Goal: Information Seeking & Learning: Learn about a topic

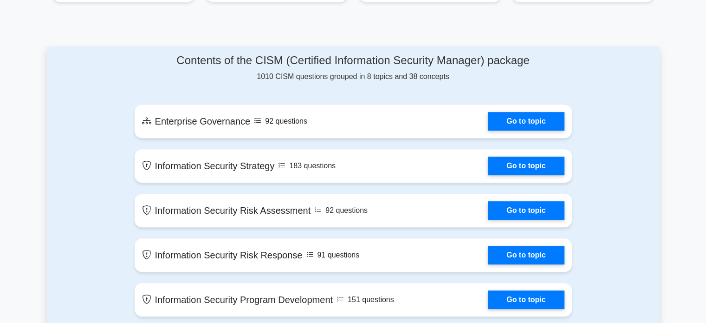
scroll to position [464, 0]
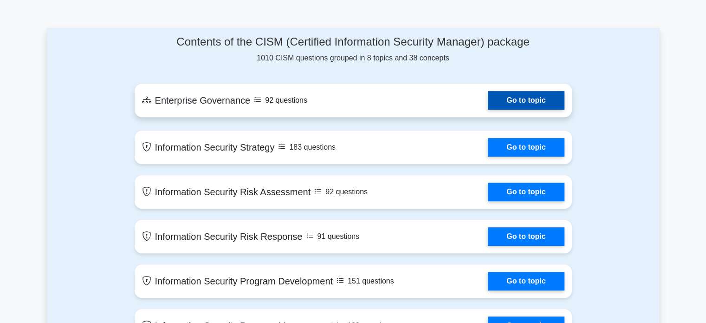
click at [549, 97] on link "Go to topic" at bounding box center [526, 100] width 76 height 19
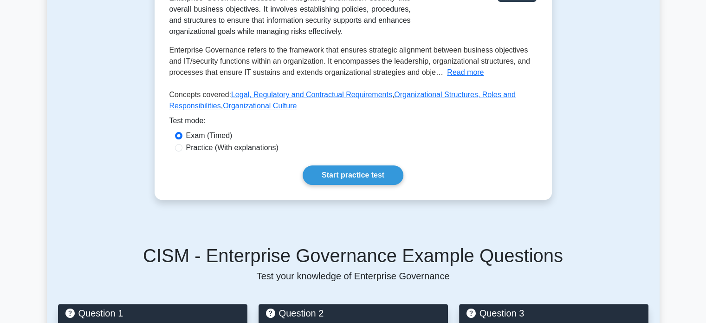
scroll to position [210, 0]
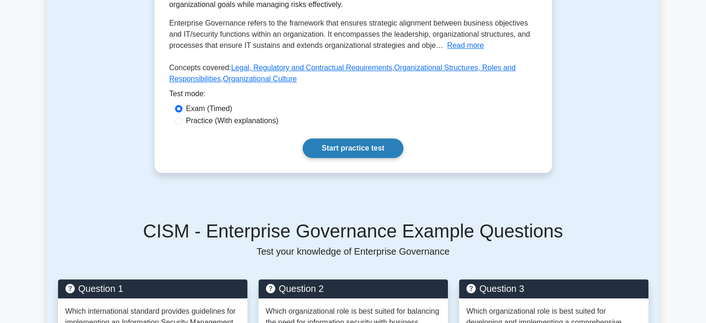
click at [368, 140] on link "Start practice test" at bounding box center [353, 148] width 101 height 20
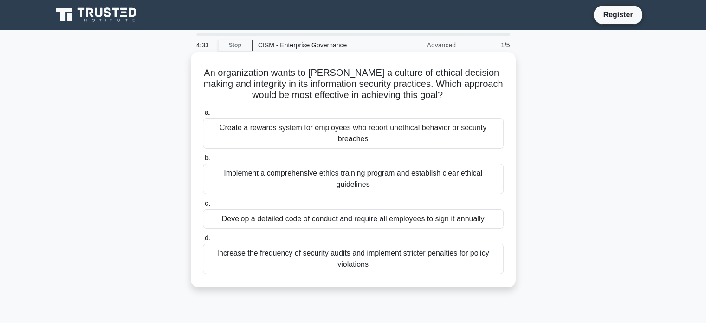
click at [292, 175] on div "Implement a comprehensive ethics training program and establish clear ethical g…" at bounding box center [353, 178] width 301 height 31
click at [203, 161] on input "b. Implement a comprehensive ethics training program and establish clear ethica…" at bounding box center [203, 158] width 0 height 6
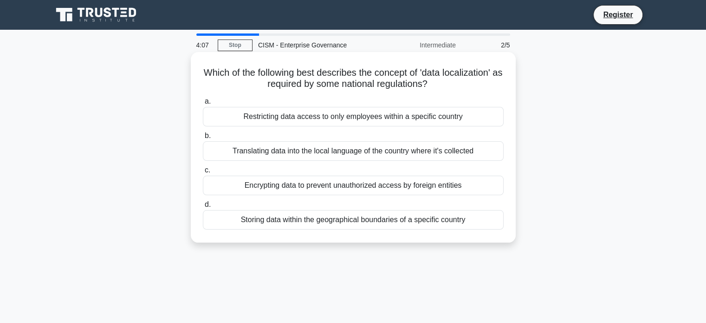
click at [325, 122] on div "Restricting data access to only employees within a specific country" at bounding box center [353, 117] width 301 height 20
click at [203, 104] on input "a. Restricting data access to only employees within a specific country" at bounding box center [203, 101] width 0 height 6
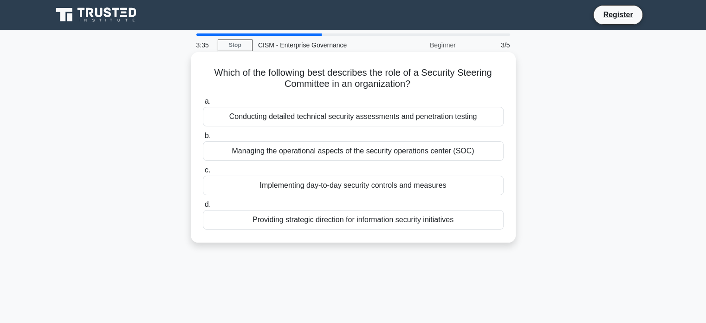
click at [309, 213] on div "Providing strategic direction for information security initiatives" at bounding box center [353, 220] width 301 height 20
click at [203, 208] on input "d. Providing strategic direction for information security initiatives" at bounding box center [203, 205] width 0 height 6
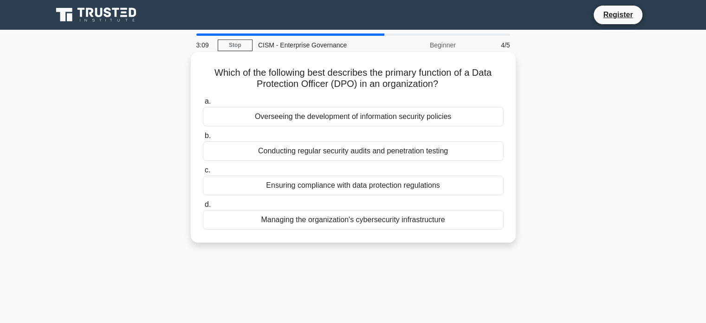
click at [351, 189] on div "Ensuring compliance with data protection regulations" at bounding box center [353, 186] width 301 height 20
click at [203, 173] on input "c. Ensuring compliance with data protection regulations" at bounding box center [203, 170] width 0 height 6
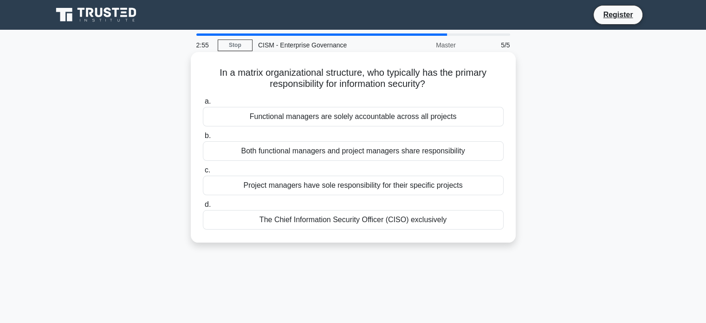
click at [349, 221] on div "The Chief Information Security Officer (CISO) exclusively" at bounding box center [353, 220] width 301 height 20
click at [203, 208] on input "d. The Chief Information Security Officer (CISO) exclusively" at bounding box center [203, 205] width 0 height 6
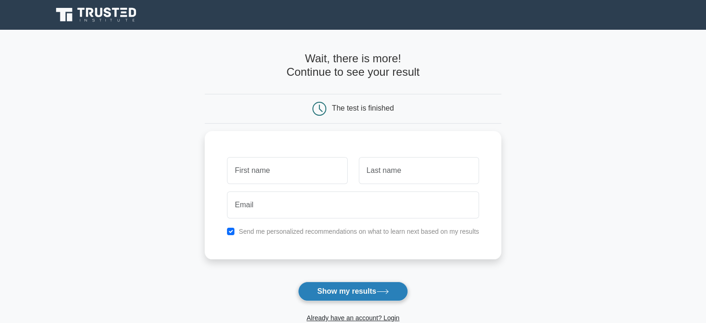
click at [351, 283] on button "Show my results" at bounding box center [353, 291] width 110 height 20
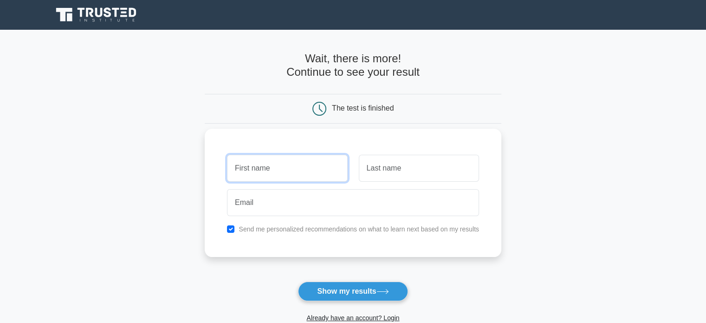
click at [286, 165] on input "text" at bounding box center [287, 168] width 120 height 27
type input "Blessy"
click at [388, 178] on input "text" at bounding box center [419, 168] width 120 height 27
type input "Mathew"
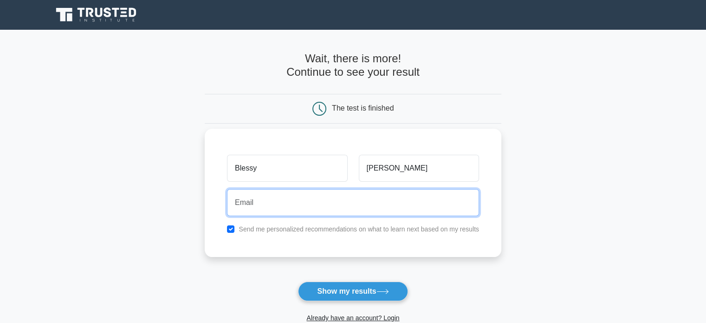
click at [349, 200] on input "email" at bounding box center [353, 202] width 252 height 27
type input "blessy146@gmail.com"
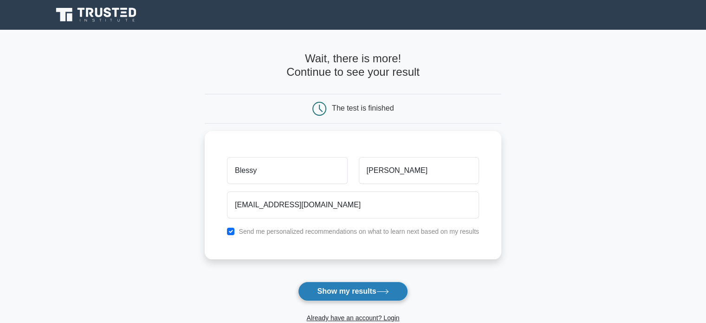
click at [359, 286] on button "Show my results" at bounding box center [353, 291] width 110 height 20
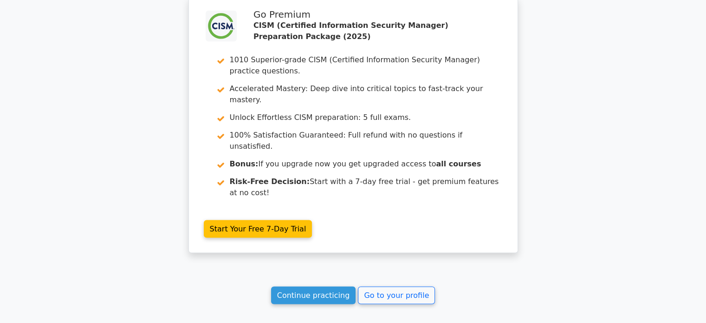
scroll to position [1279, 0]
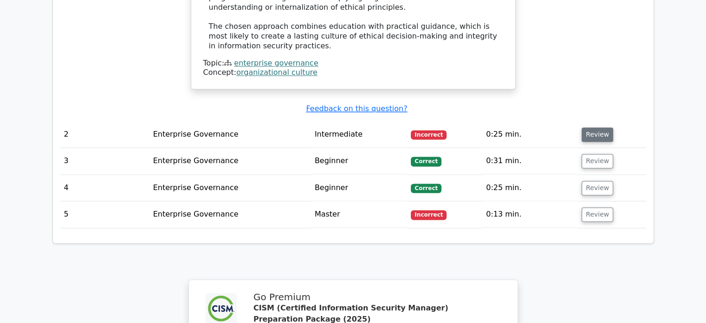
click at [605, 127] on button "Review" at bounding box center [598, 134] width 32 height 14
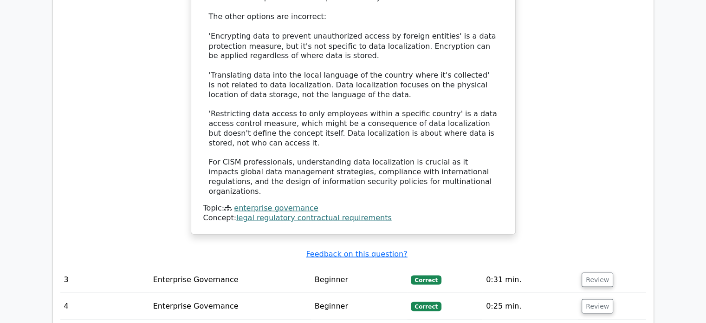
scroll to position [1750, 0]
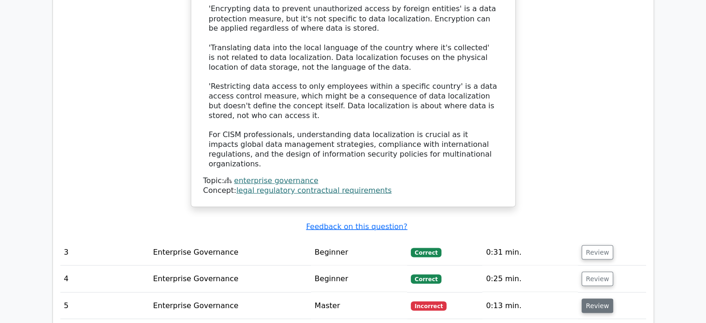
click at [595, 298] on button "Review" at bounding box center [598, 305] width 32 height 14
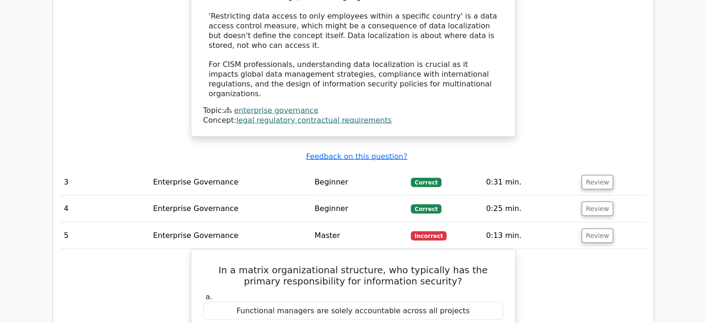
scroll to position [1760, 0]
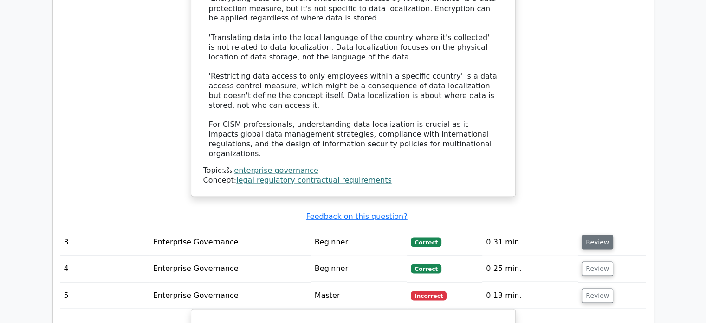
click at [600, 235] on button "Review" at bounding box center [598, 242] width 32 height 14
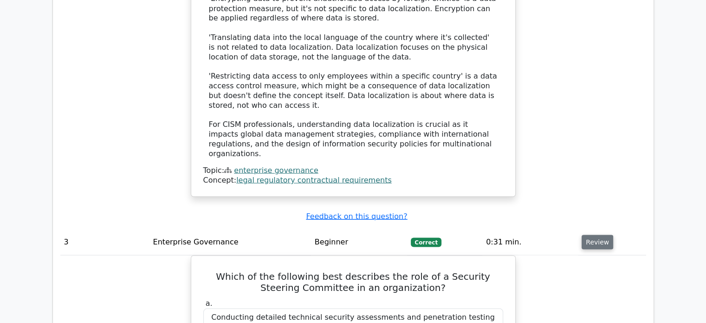
click at [597, 235] on button "Review" at bounding box center [598, 242] width 32 height 14
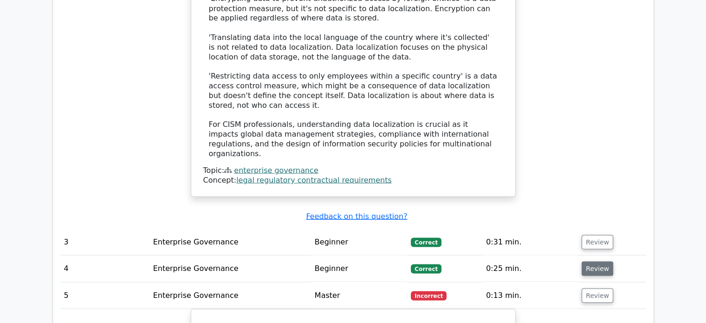
click at [598, 261] on button "Review" at bounding box center [598, 268] width 32 height 14
